Goal: Information Seeking & Learning: Check status

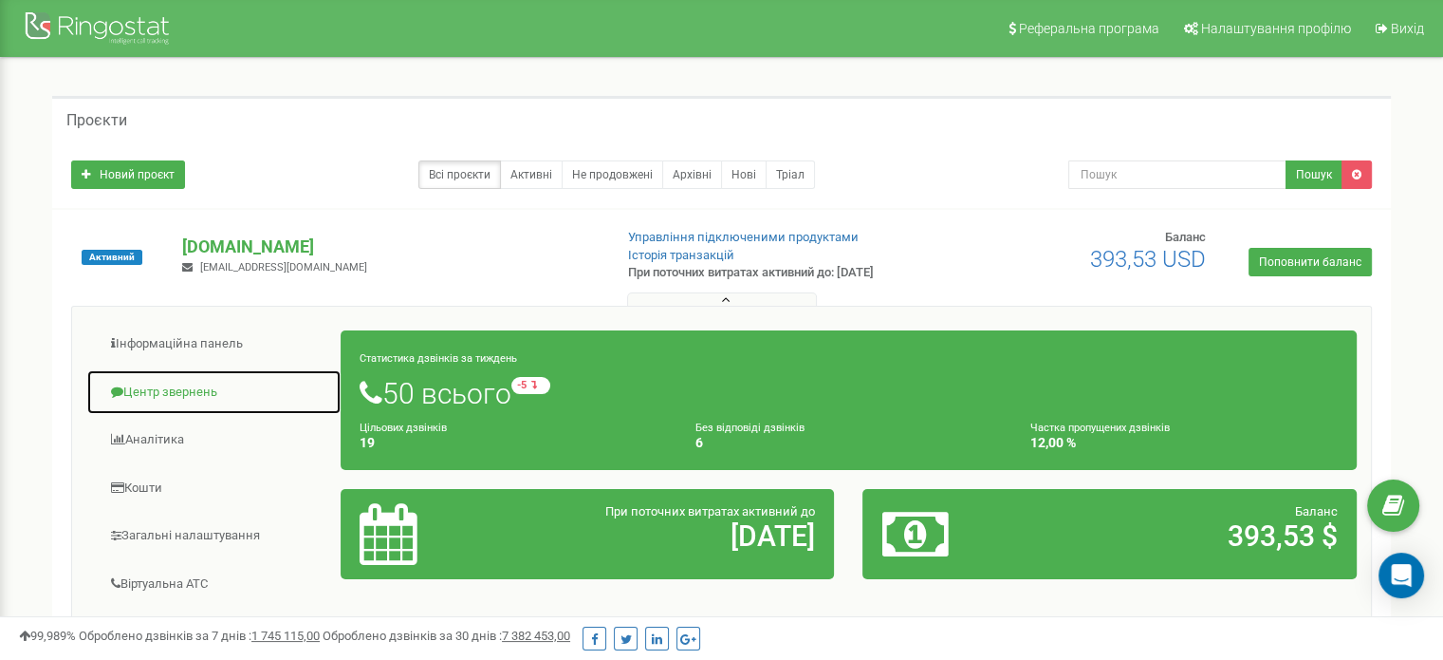
click at [177, 386] on link "Центр звернень" at bounding box center [213, 392] width 255 height 46
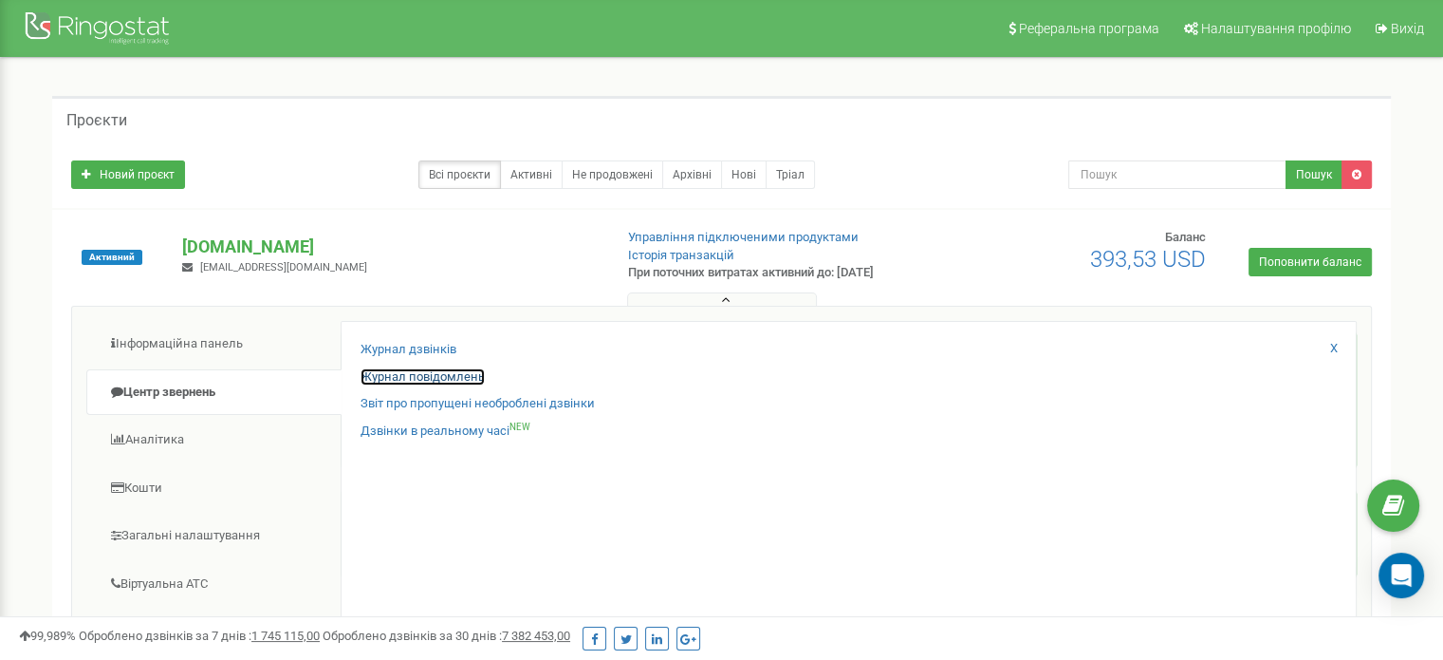
click at [440, 378] on link "Журнал повідомлень" at bounding box center [423, 377] width 124 height 18
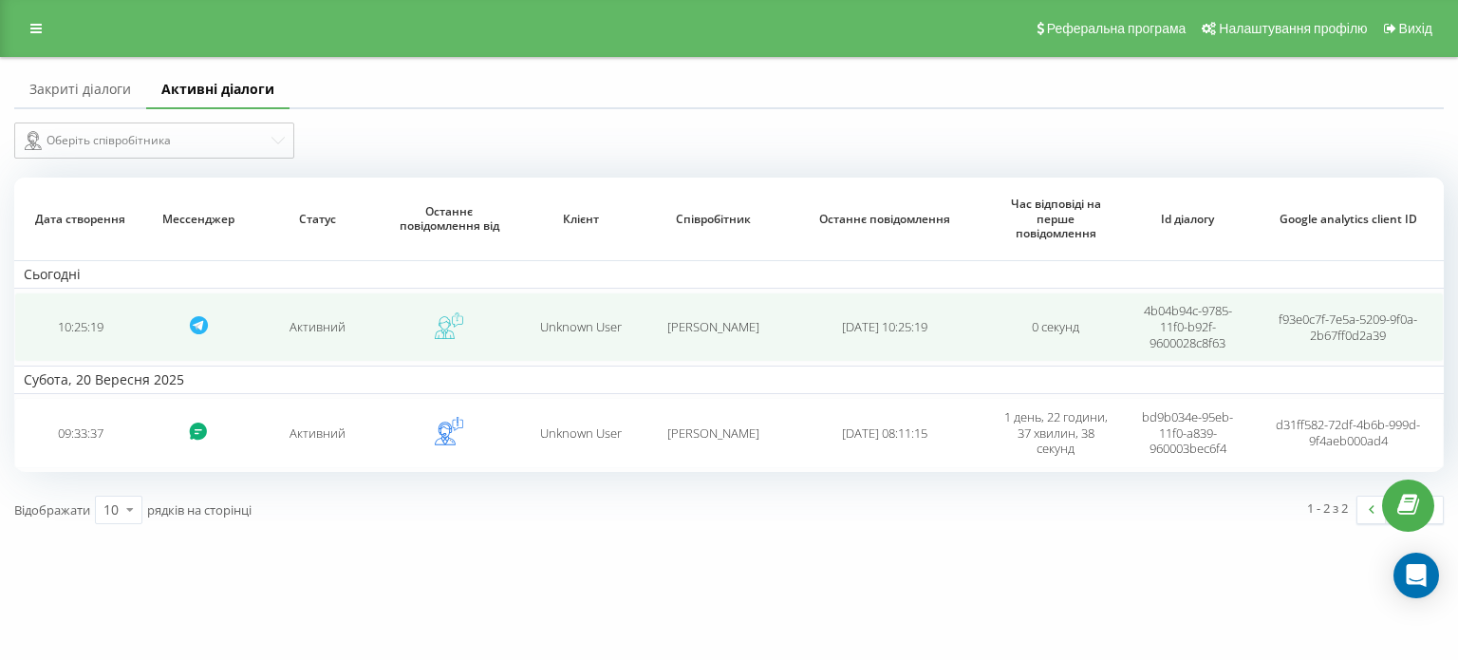
click at [537, 326] on div "Unknown User" at bounding box center [581, 327] width 113 height 16
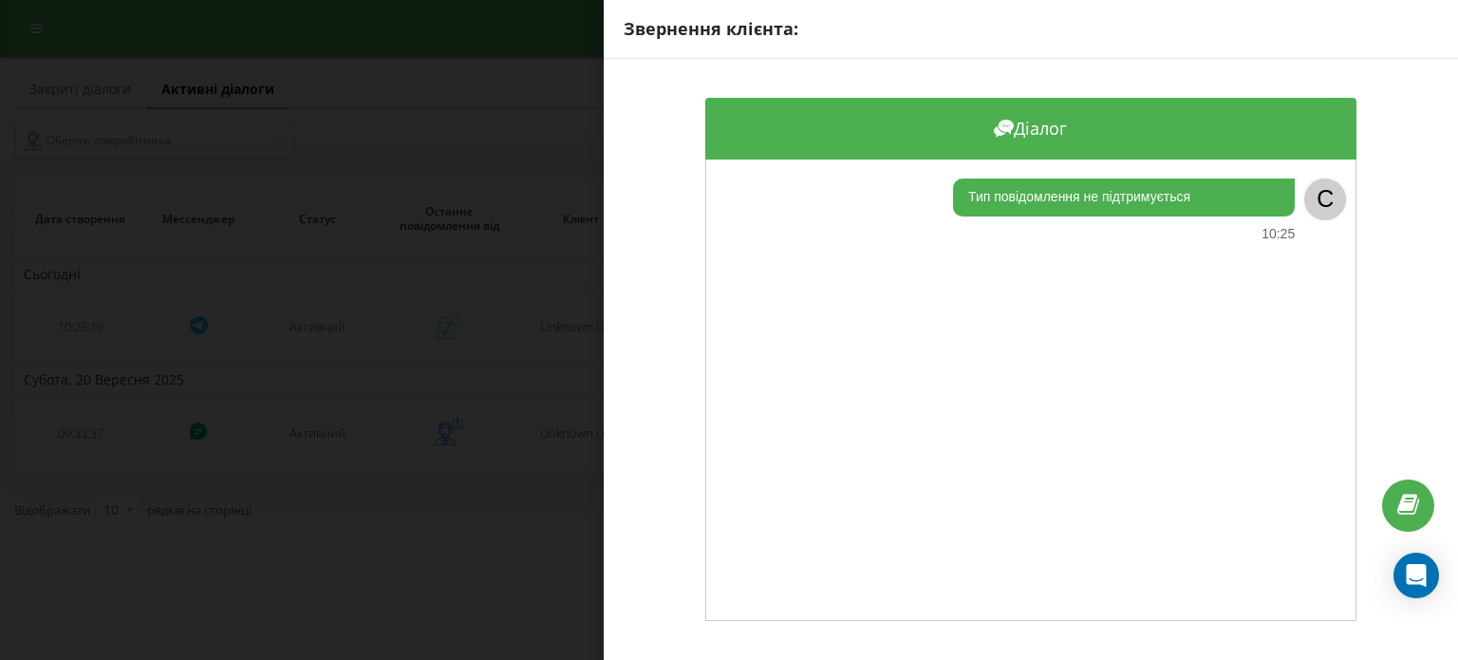
click at [404, 414] on div "Звернення клієнта: Діалог Тип повідомлення не підтримується 10:25 C" at bounding box center [729, 330] width 1458 height 660
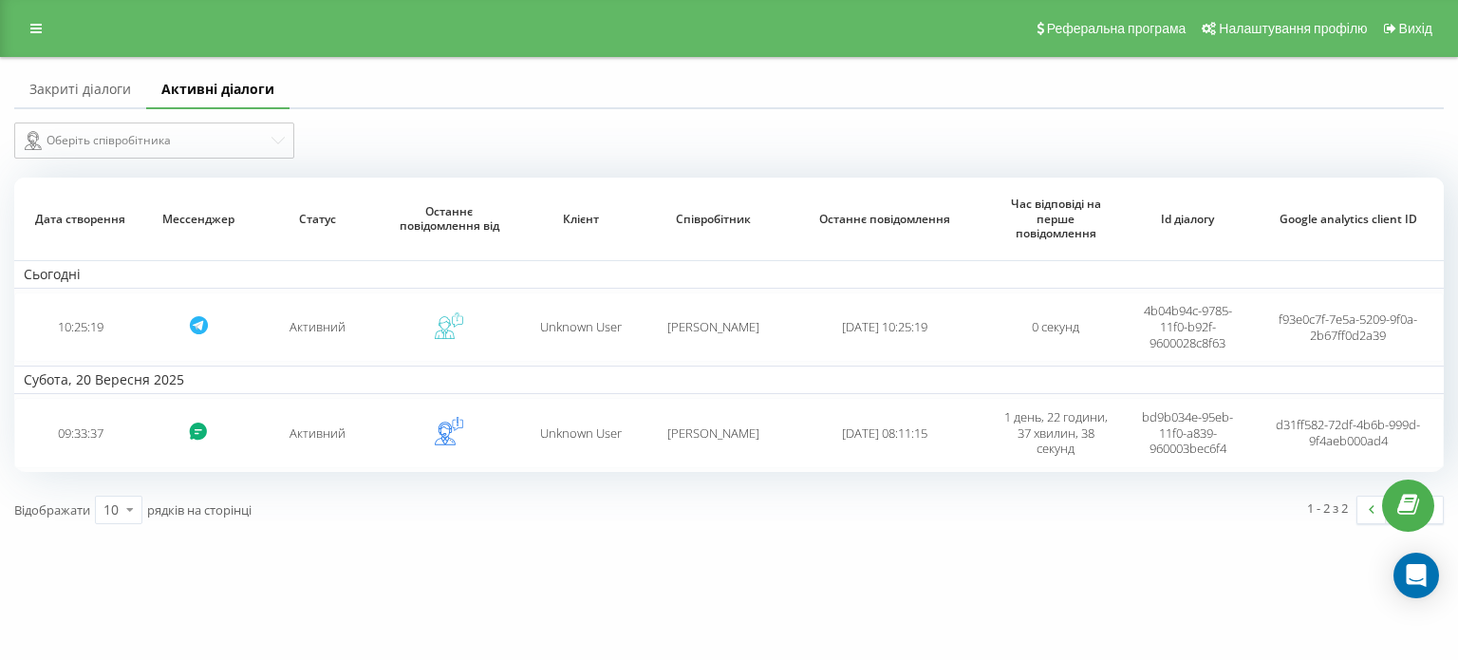
click at [118, 88] on link "Закриті діалоги" at bounding box center [80, 90] width 132 height 38
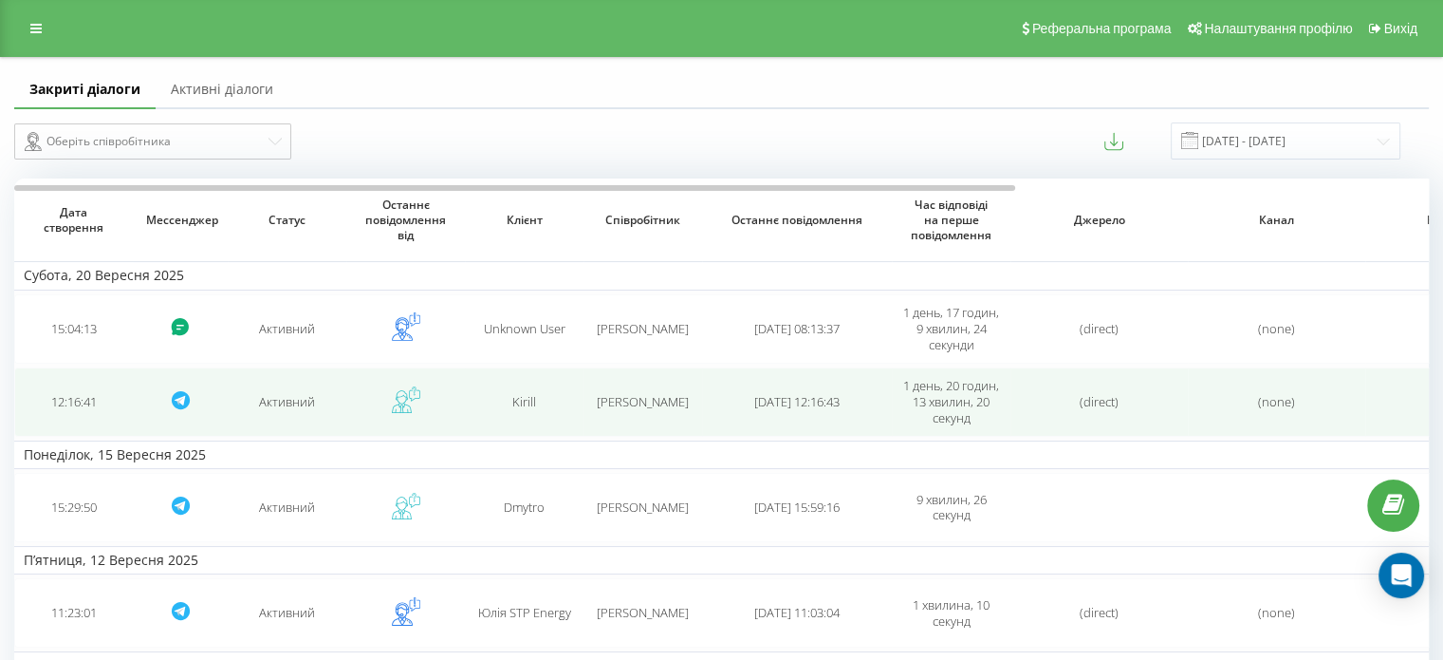
click at [505, 401] on div "Kirill" at bounding box center [524, 402] width 100 height 16
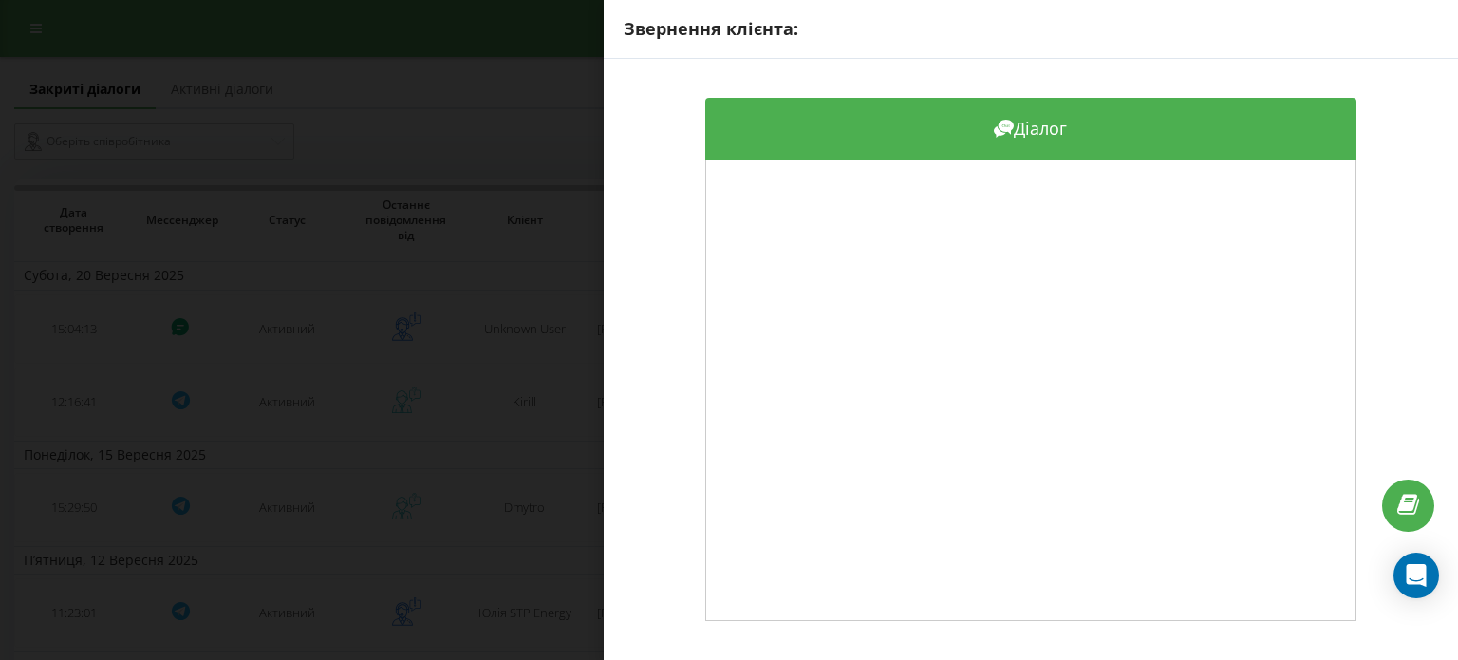
click at [425, 400] on div "Звернення клієнта: Діалог" at bounding box center [729, 330] width 1458 height 660
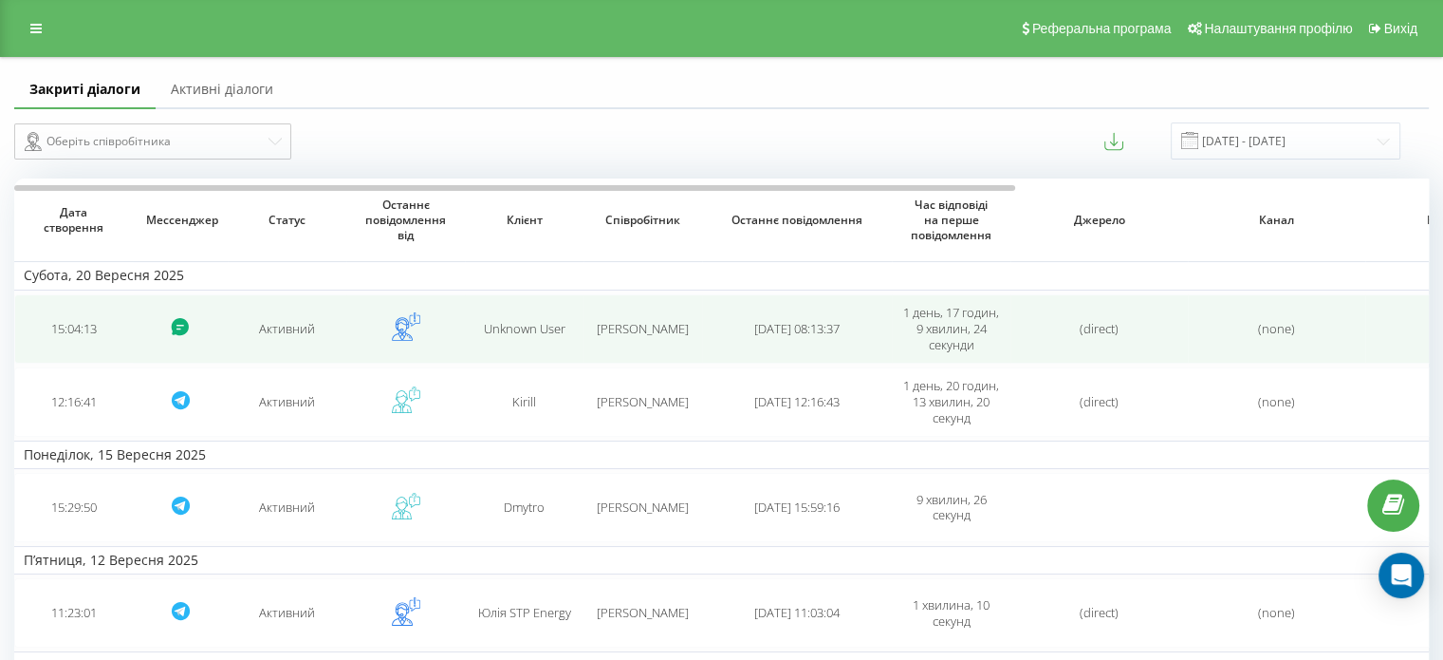
click at [661, 317] on td "Вікторія Грекова" at bounding box center [643, 328] width 119 height 69
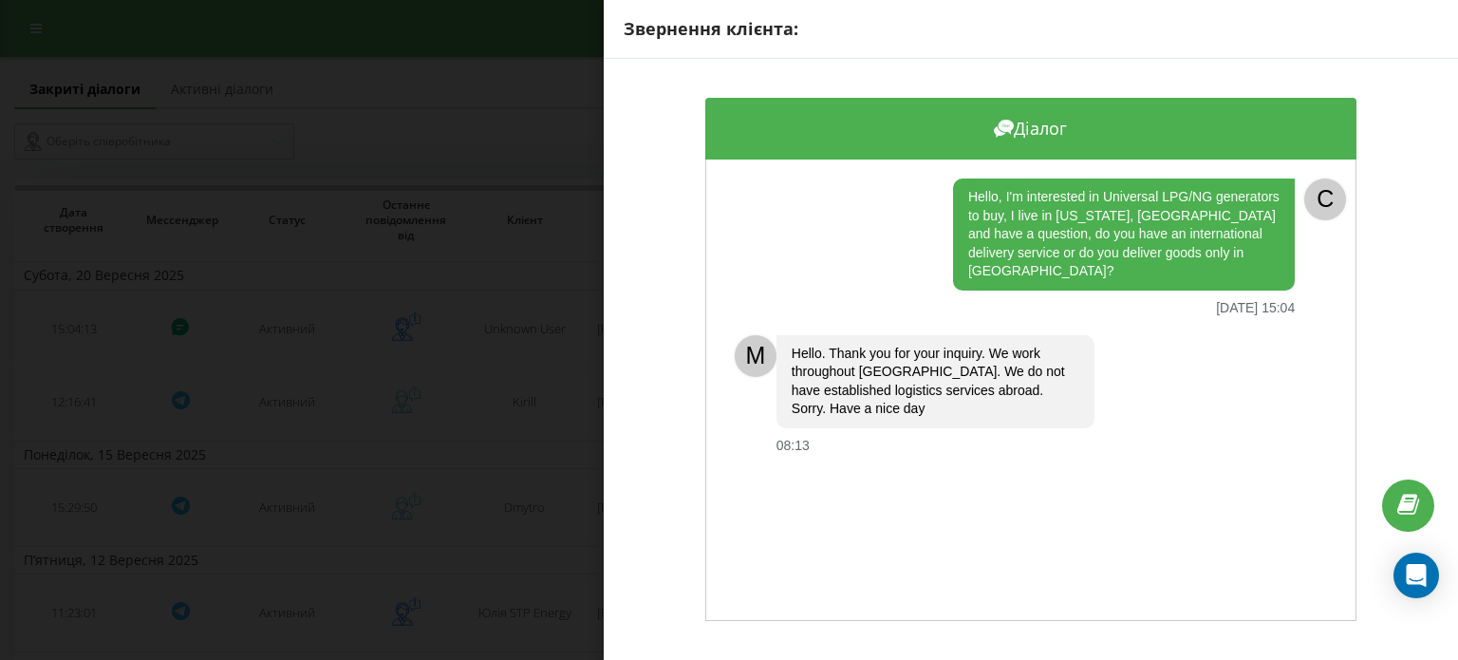
click at [366, 444] on div "Звернення клієнта: Діалог Hello, I'm interested in Universal LPG/NG generators …" at bounding box center [729, 330] width 1458 height 660
